Goal: Task Accomplishment & Management: Manage account settings

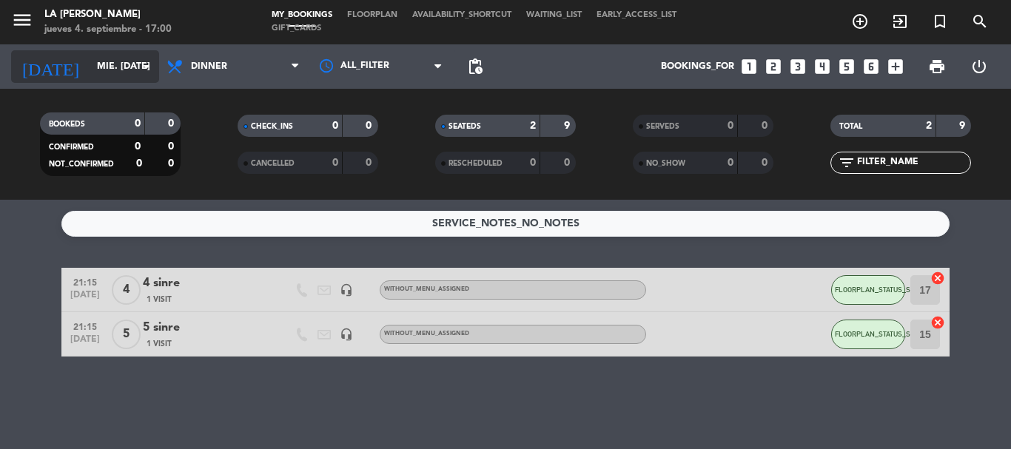
click at [138, 61] on icon "arrow_drop_down" at bounding box center [147, 67] width 18 height 18
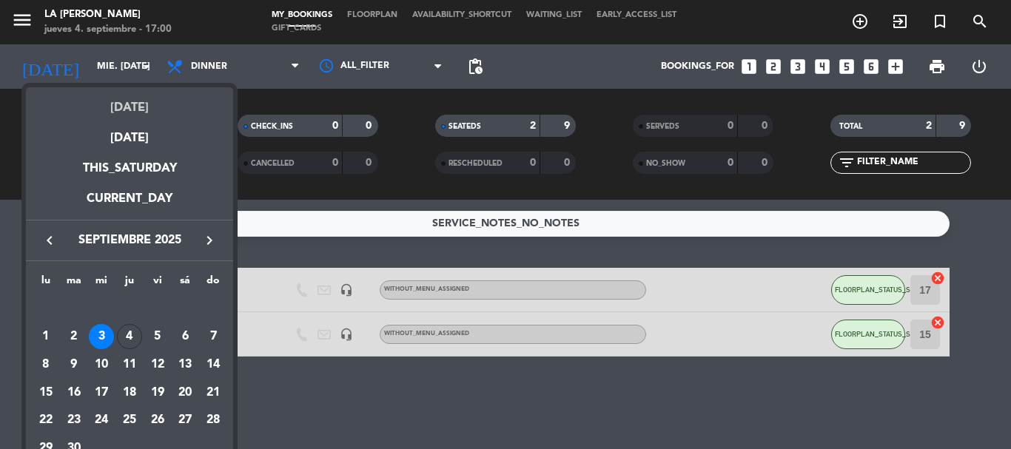
click at [127, 98] on div "[DATE]" at bounding box center [129, 102] width 207 height 30
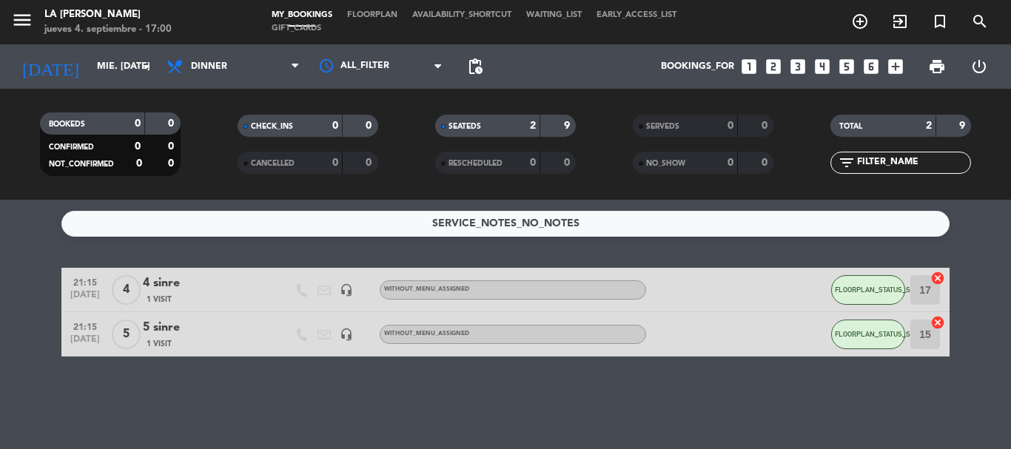
type input "[DEMOGRAPHIC_DATA] [DATE]"
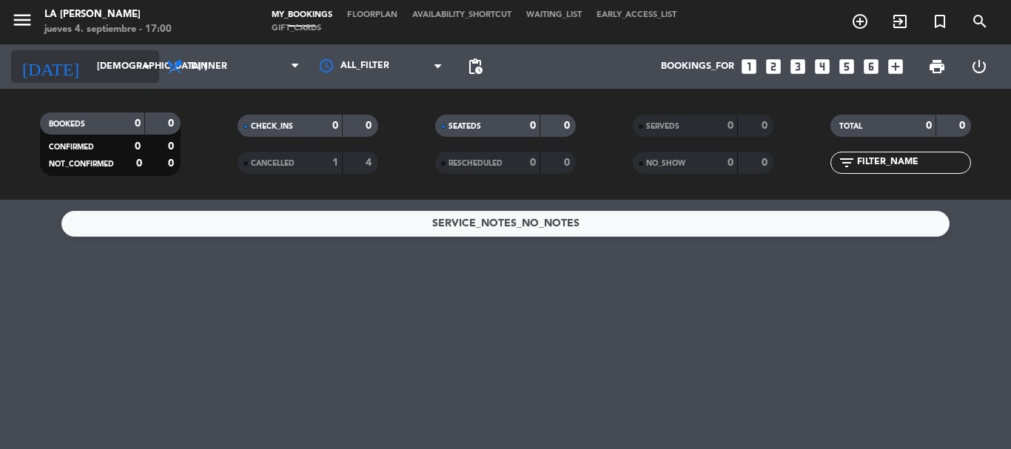
click at [141, 64] on icon "arrow_drop_down" at bounding box center [147, 67] width 18 height 18
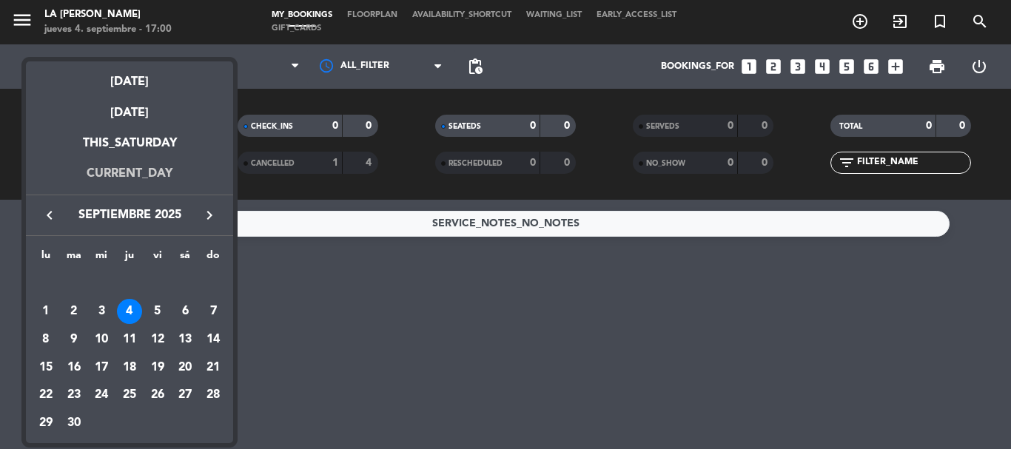
click at [114, 170] on div "CURRENT_DAY" at bounding box center [129, 179] width 207 height 30
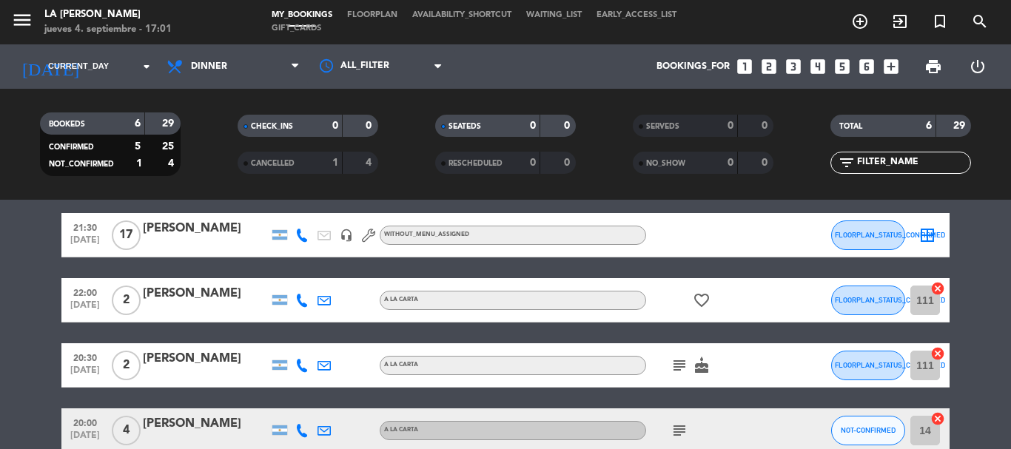
scroll to position [222, 0]
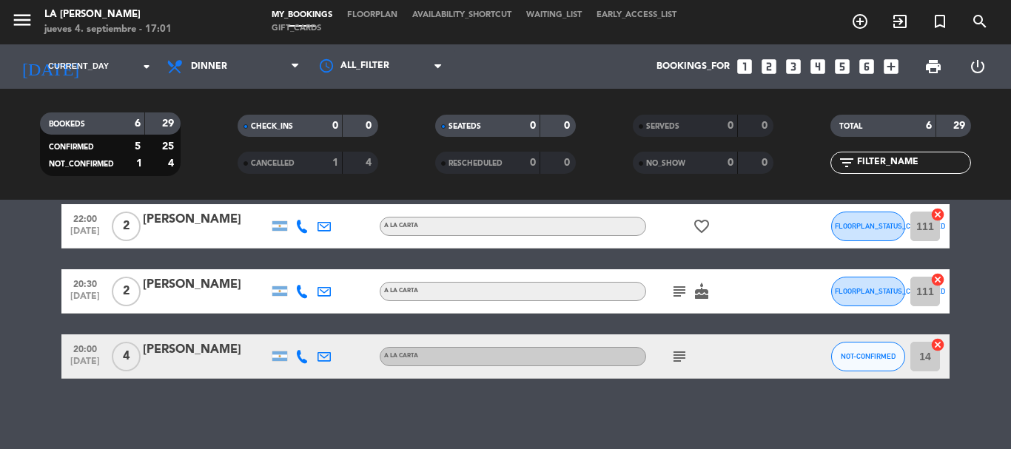
click at [684, 364] on icon "subject" at bounding box center [680, 357] width 18 height 18
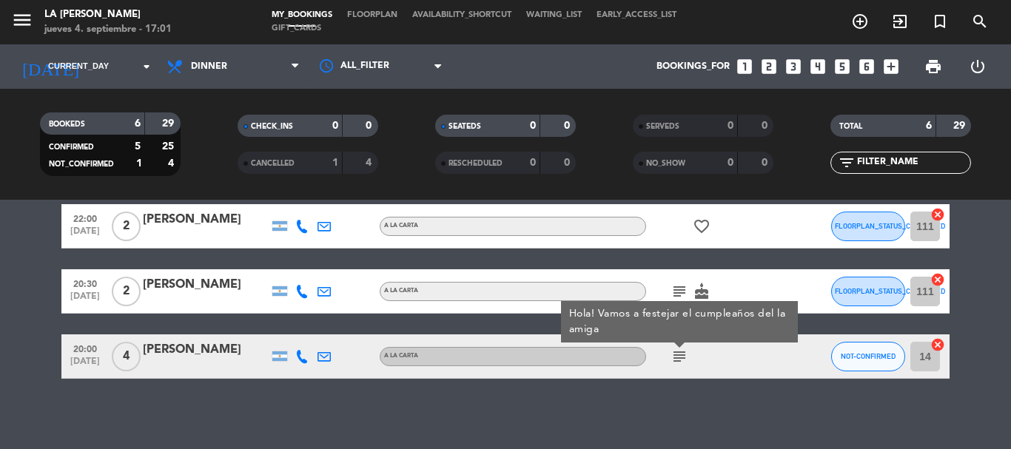
click at [677, 364] on icon "subject" at bounding box center [680, 357] width 18 height 18
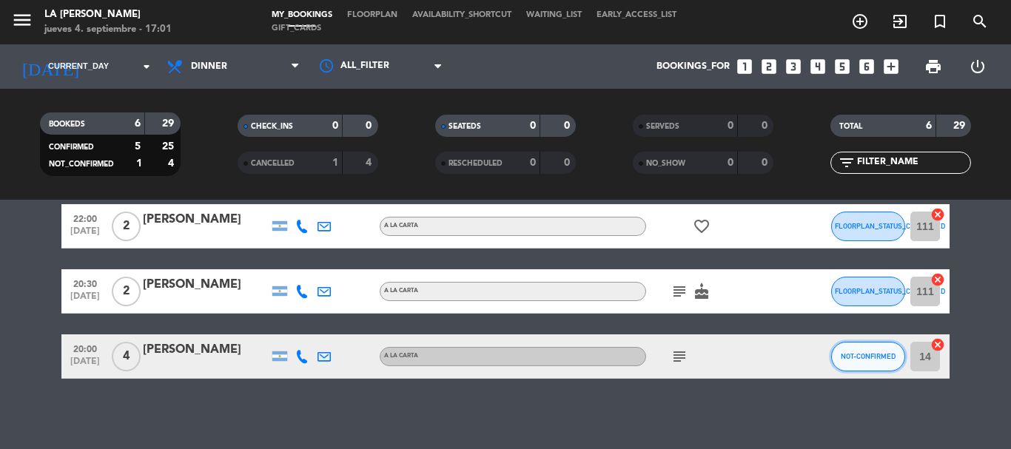
click at [863, 358] on span "NOT-CONFIRMED" at bounding box center [868, 356] width 55 height 8
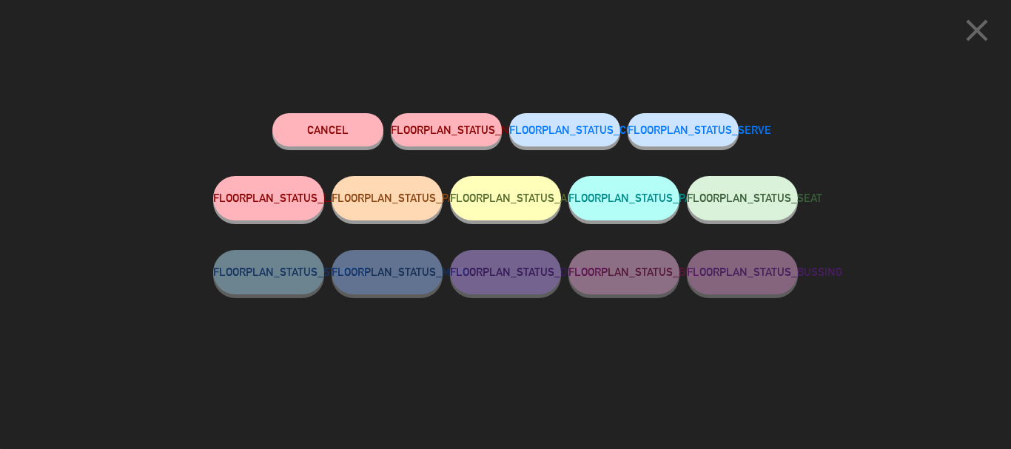
click at [552, 134] on span "FLOORPLAN_STATUS_CONFIRM" at bounding box center [587, 130] width 156 height 13
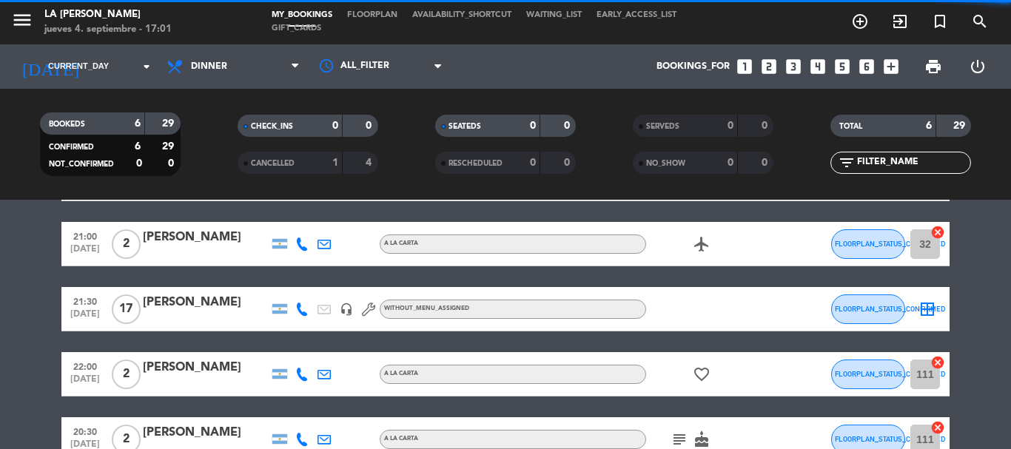
scroll to position [0, 0]
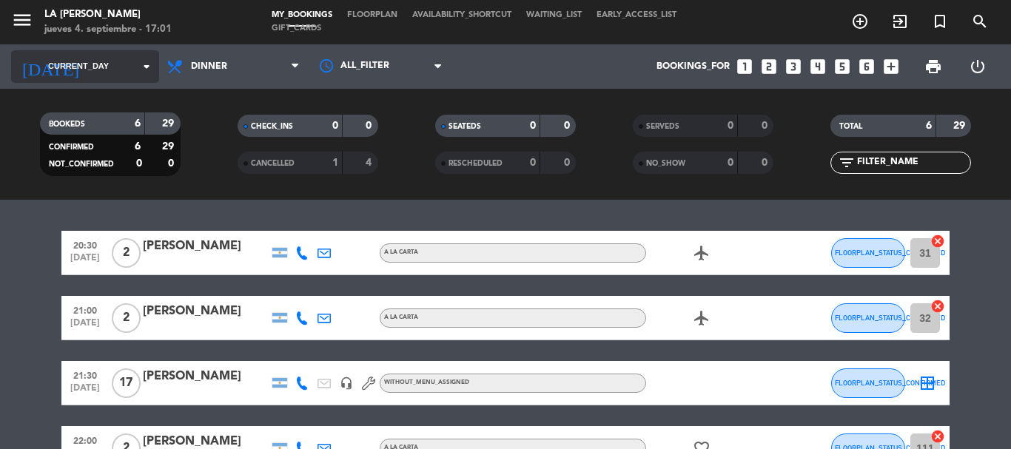
click at [133, 64] on input at bounding box center [152, 66] width 125 height 25
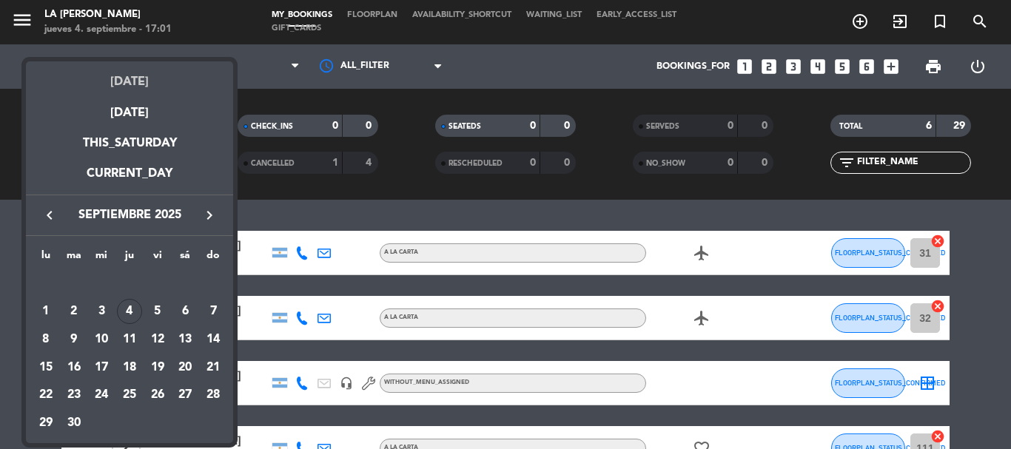
click at [144, 87] on div "[DATE]" at bounding box center [129, 76] width 207 height 30
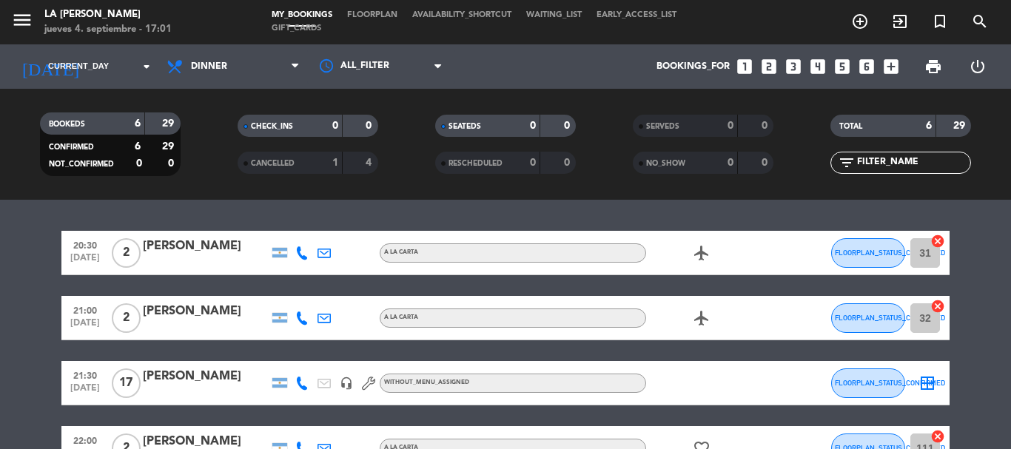
type input "[DEMOGRAPHIC_DATA] [DATE]"
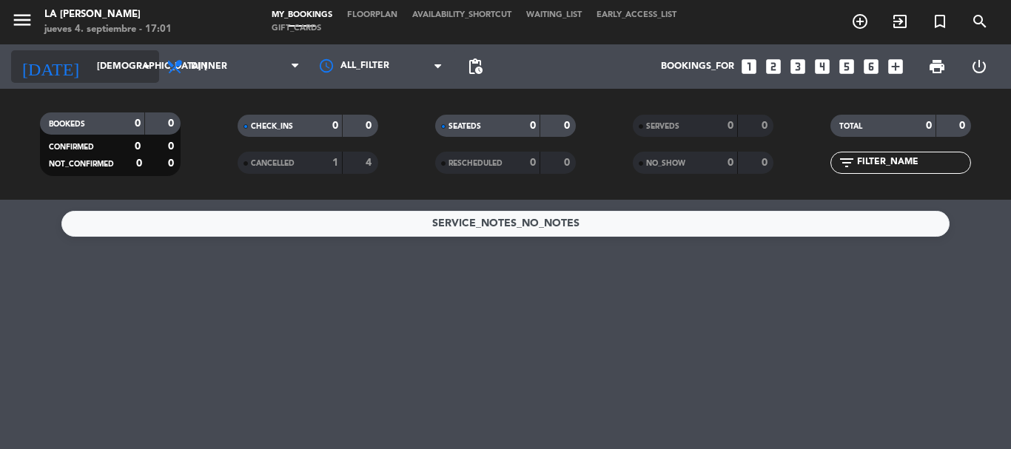
click at [144, 65] on icon "arrow_drop_down" at bounding box center [147, 67] width 18 height 18
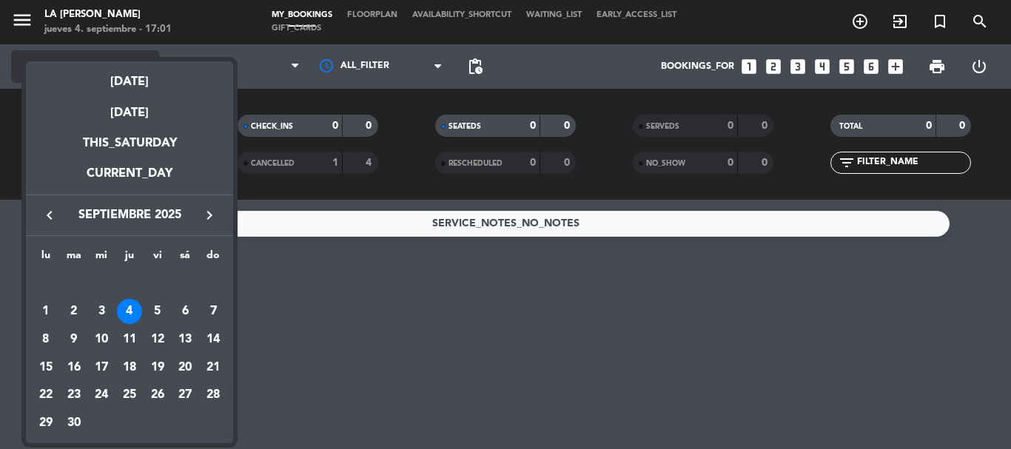
click at [144, 65] on div "[DATE]" at bounding box center [129, 76] width 207 height 30
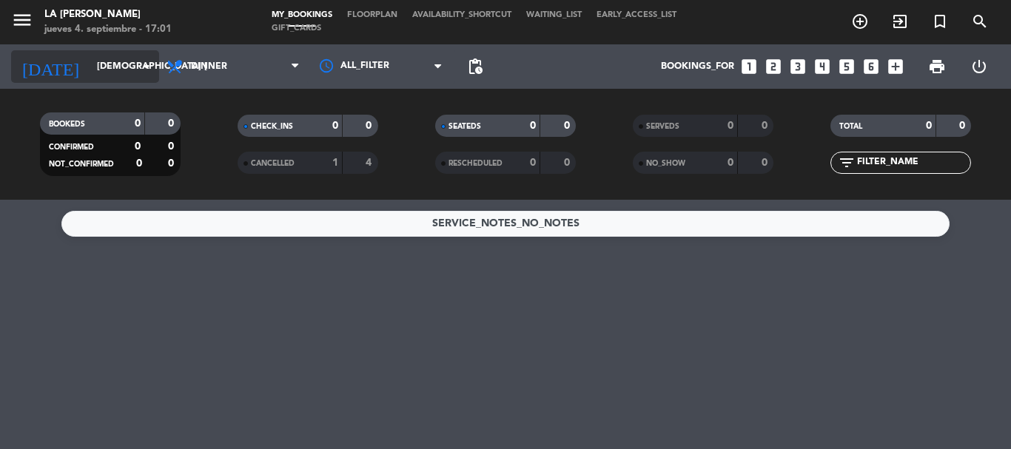
click at [144, 65] on icon "arrow_drop_down" at bounding box center [147, 67] width 18 height 18
